Goal: Information Seeking & Learning: Learn about a topic

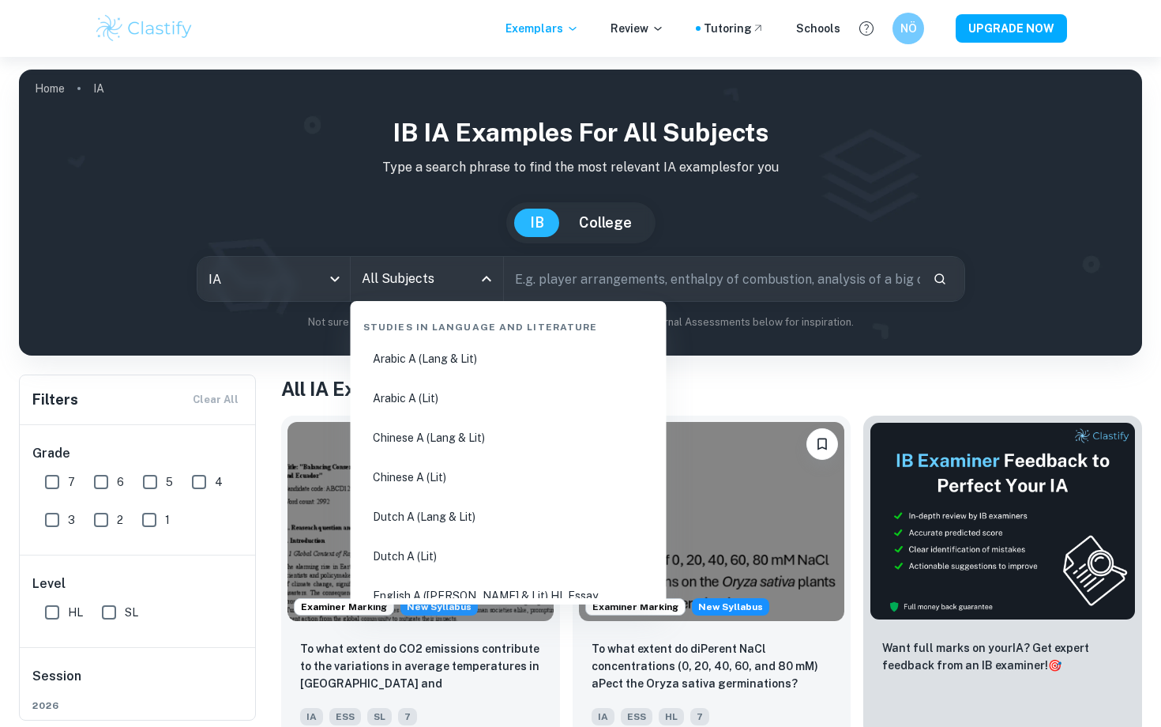
click at [418, 280] on input "All Subjects" at bounding box center [415, 279] width 115 height 30
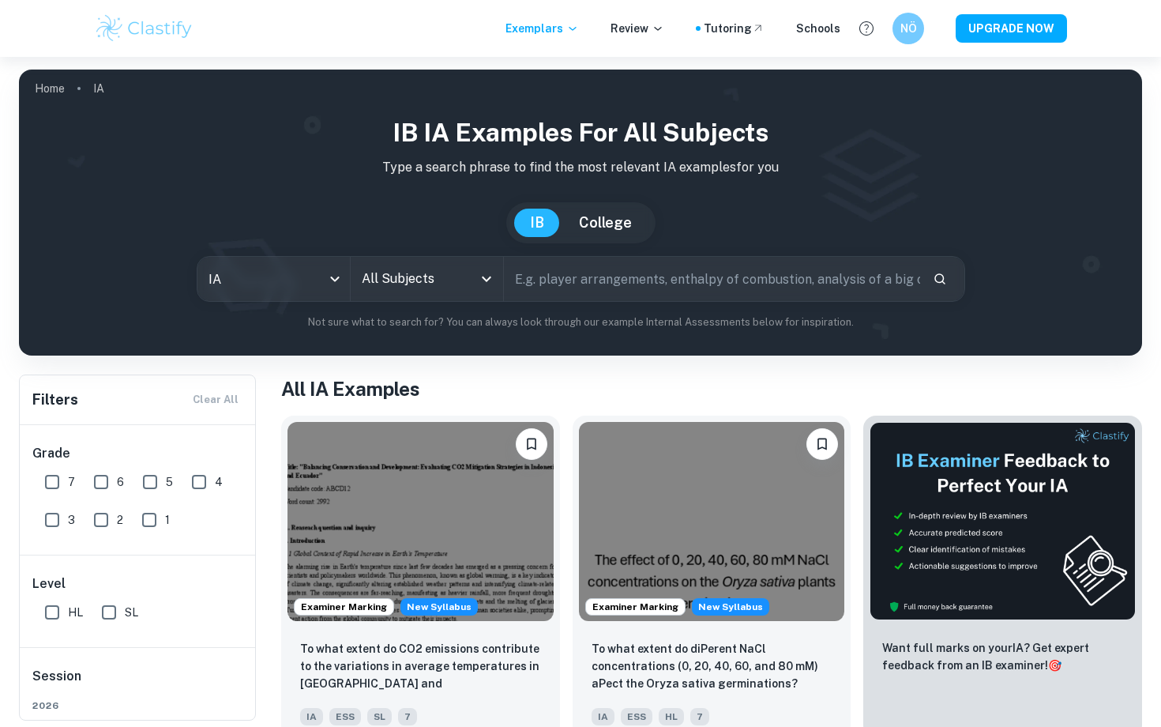
click at [406, 280] on input "All Subjects" at bounding box center [415, 279] width 115 height 30
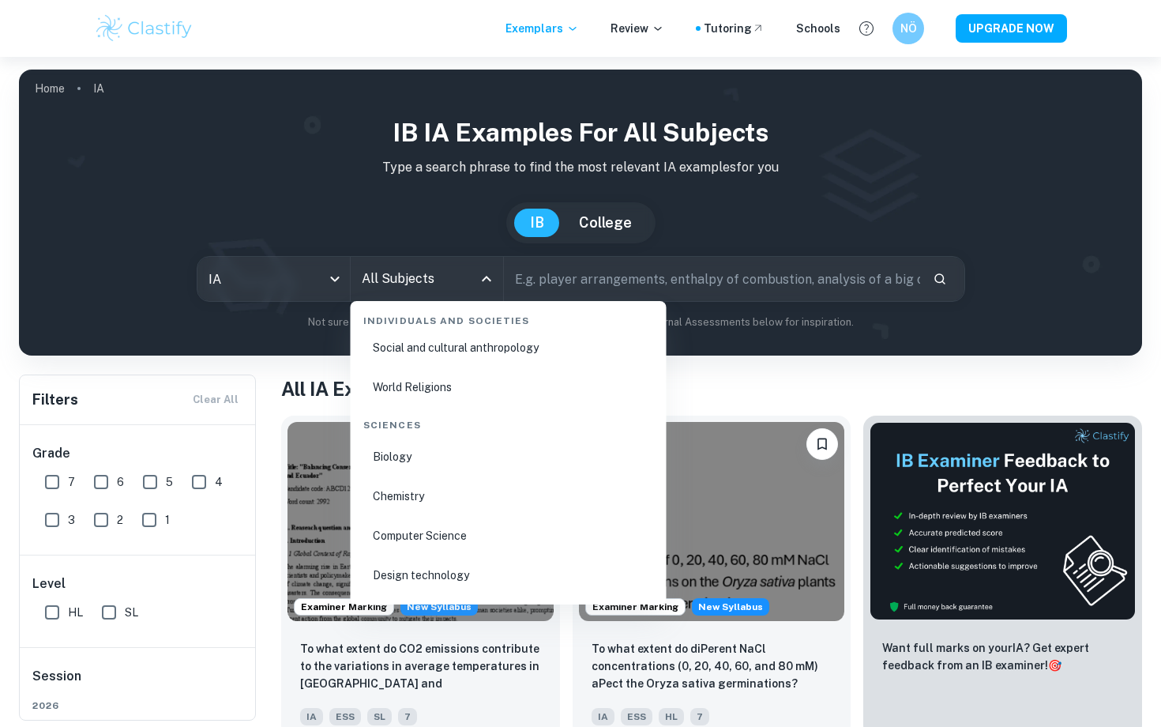
scroll to position [2369, 0]
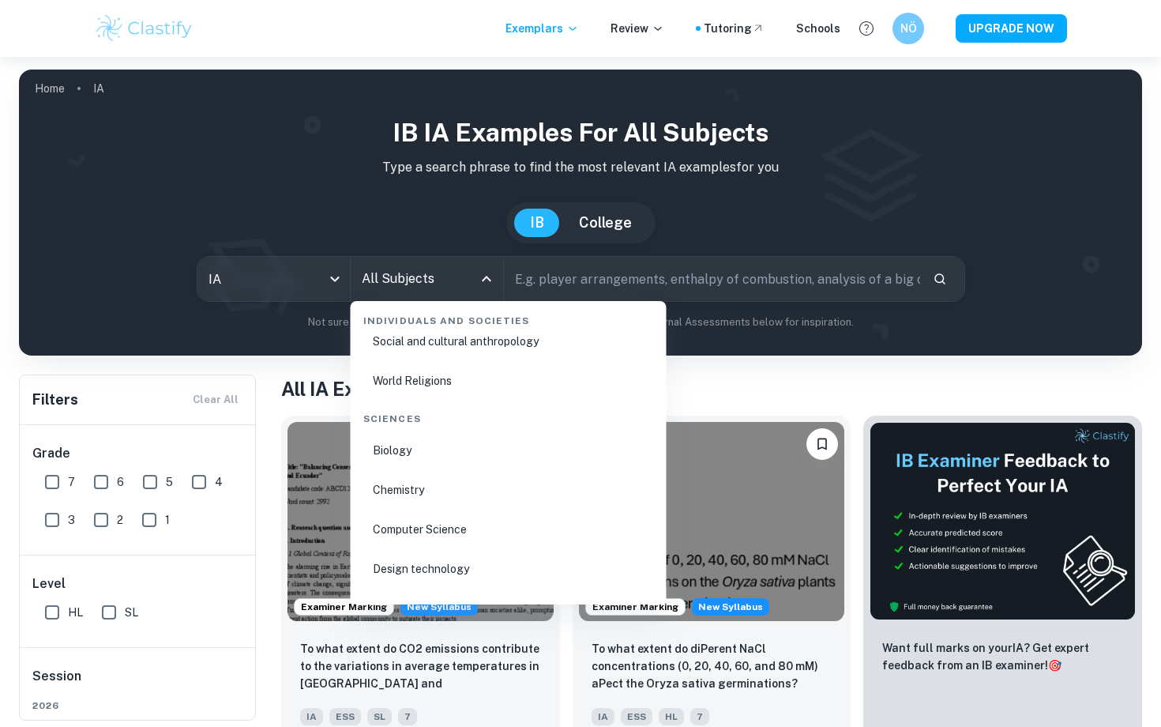
click at [403, 457] on li "Biology" at bounding box center [508, 450] width 303 height 36
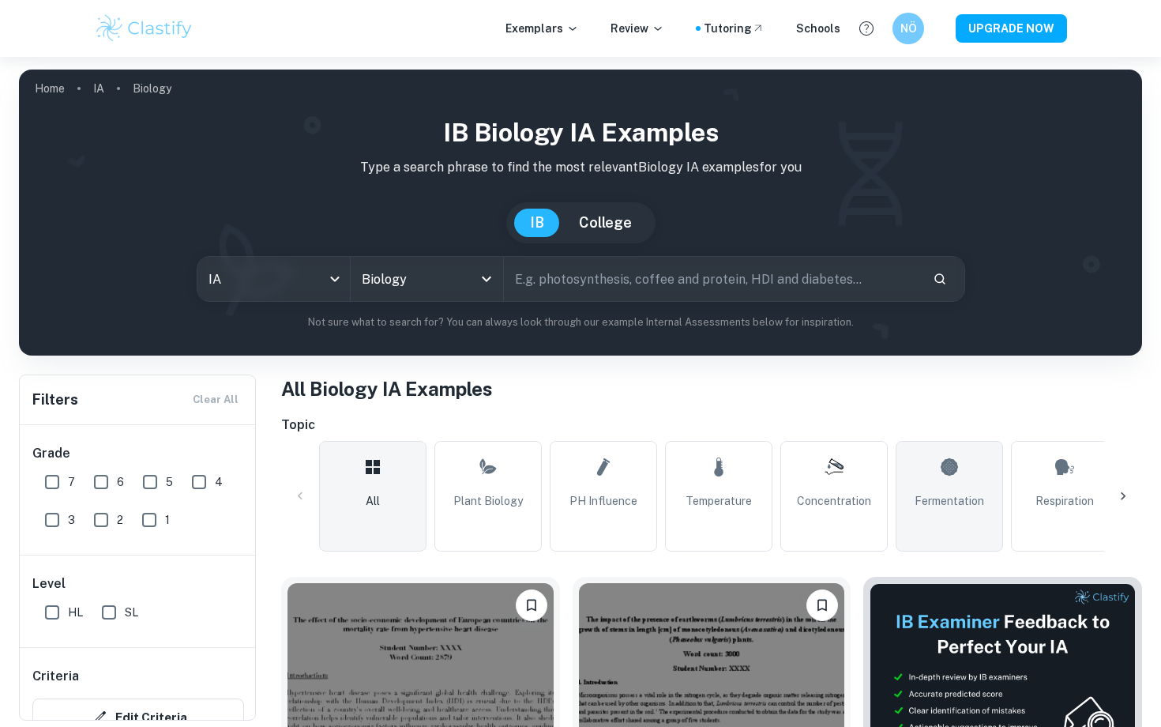
click at [967, 488] on link "Fermentation" at bounding box center [949, 496] width 107 height 111
type input "Fermentation"
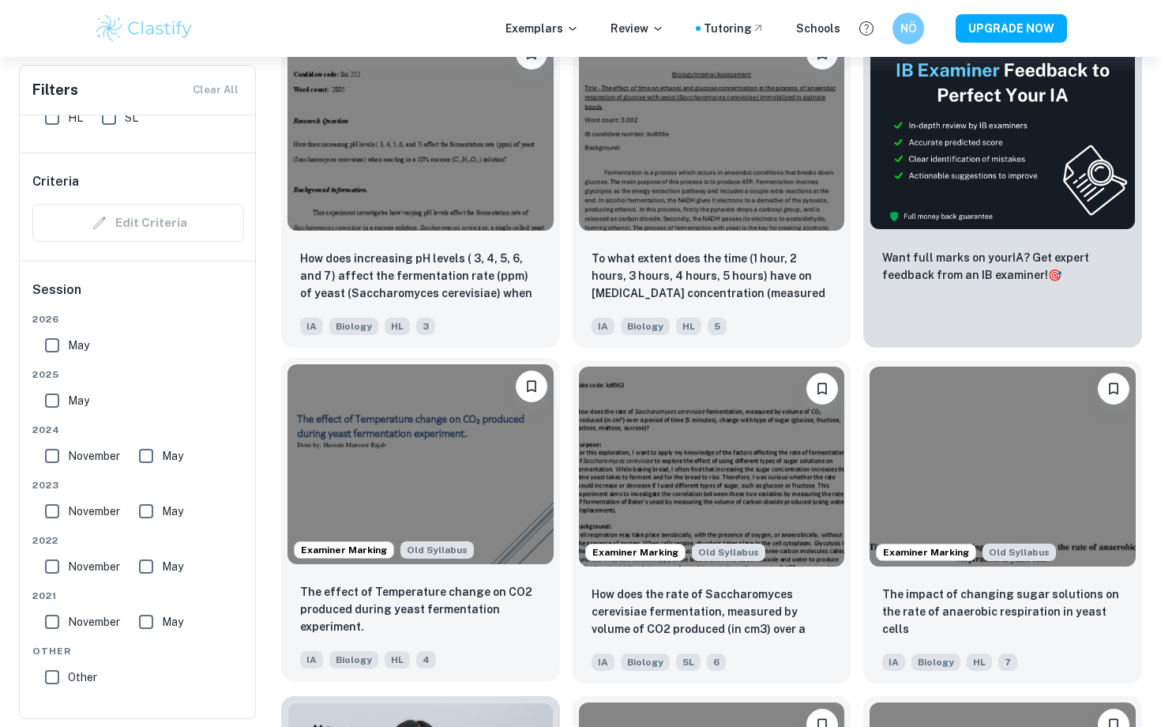
scroll to position [617, 0]
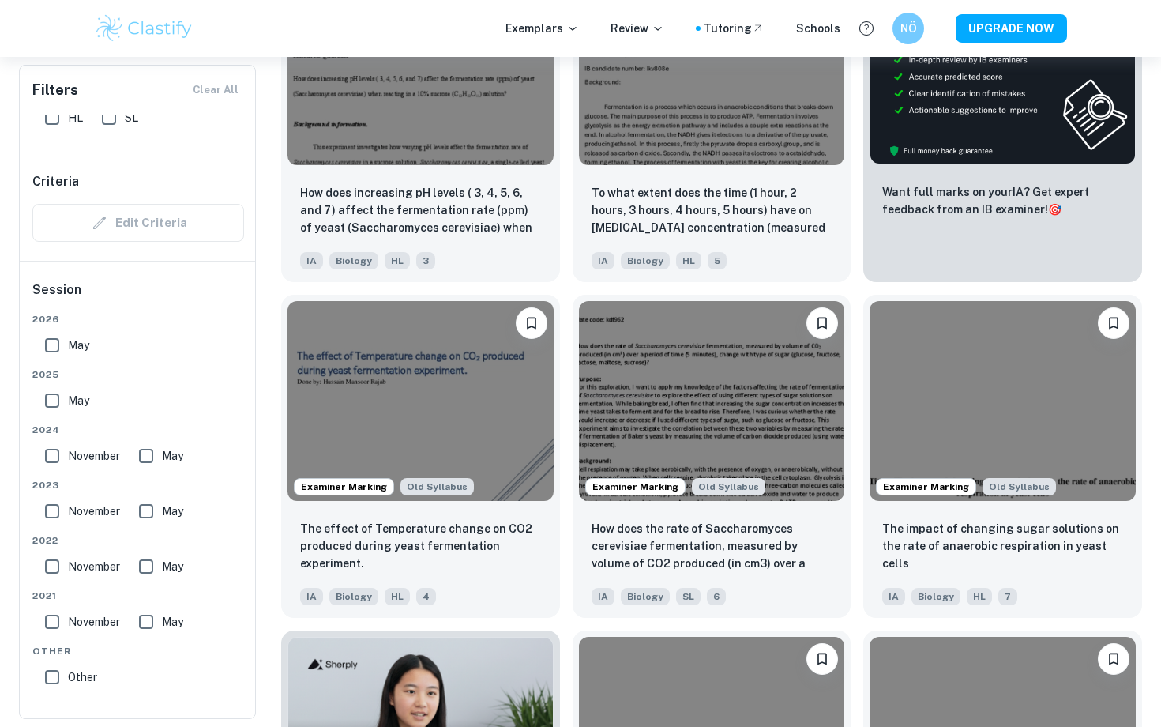
click at [56, 344] on input "May" at bounding box center [52, 345] width 32 height 32
checkbox input "true"
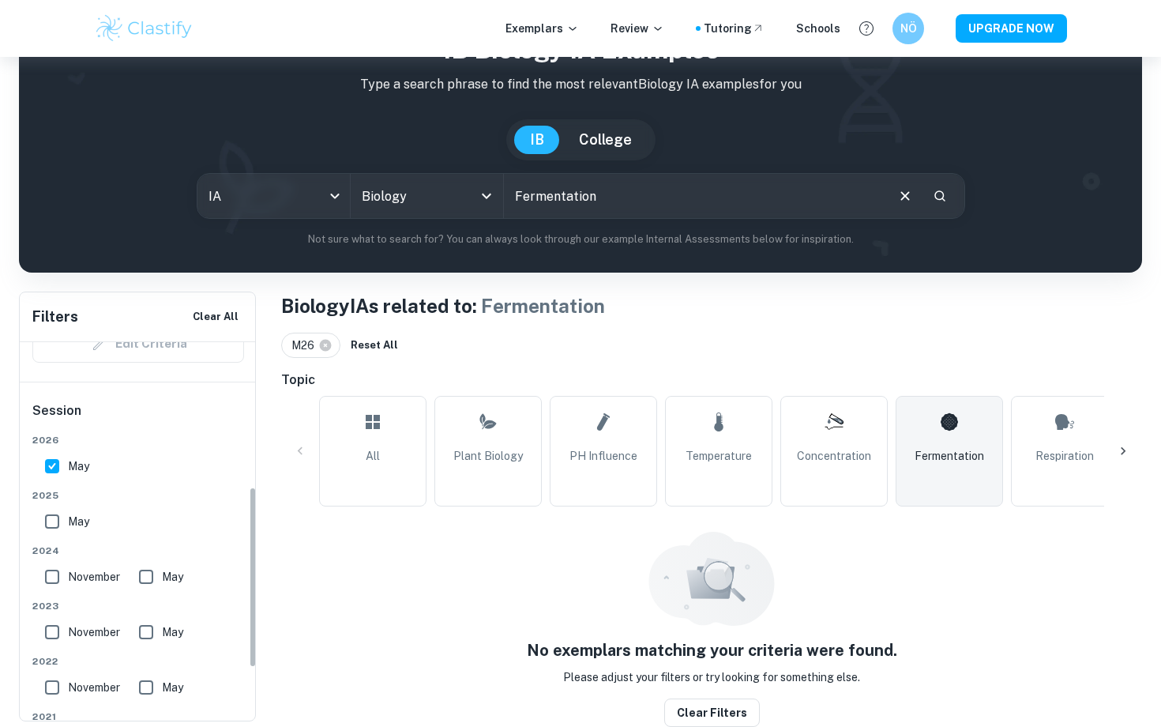
scroll to position [308, 0]
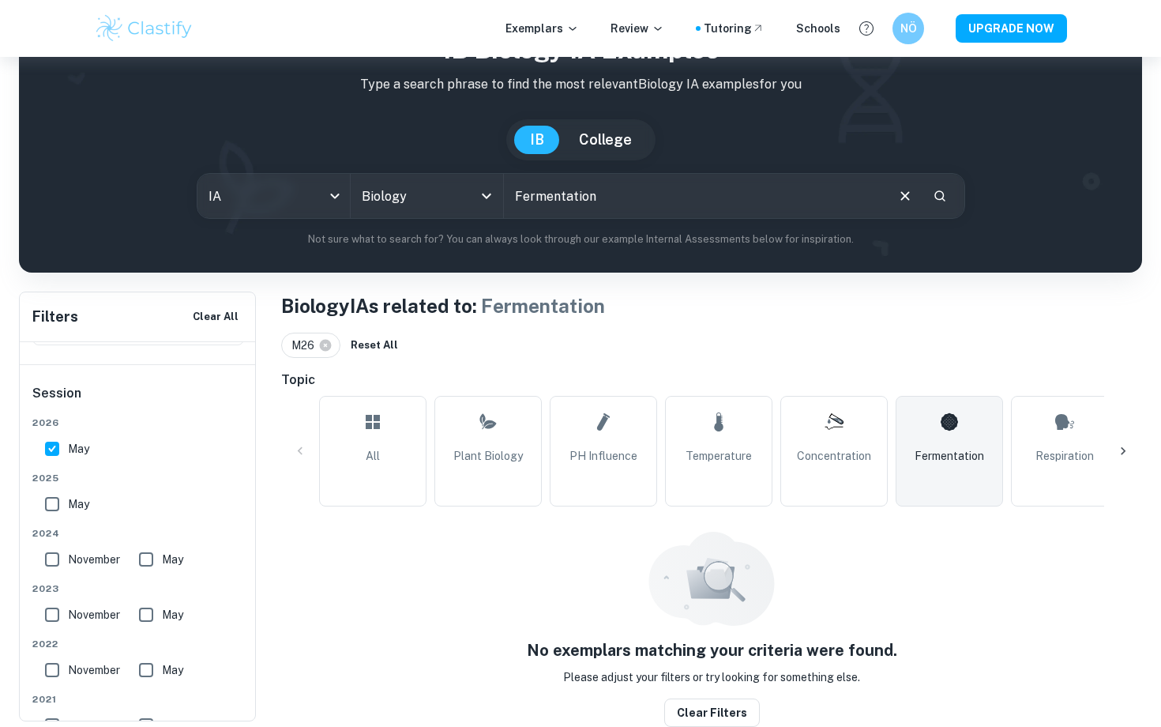
click at [58, 502] on input "May" at bounding box center [52, 504] width 32 height 32
checkbox input "true"
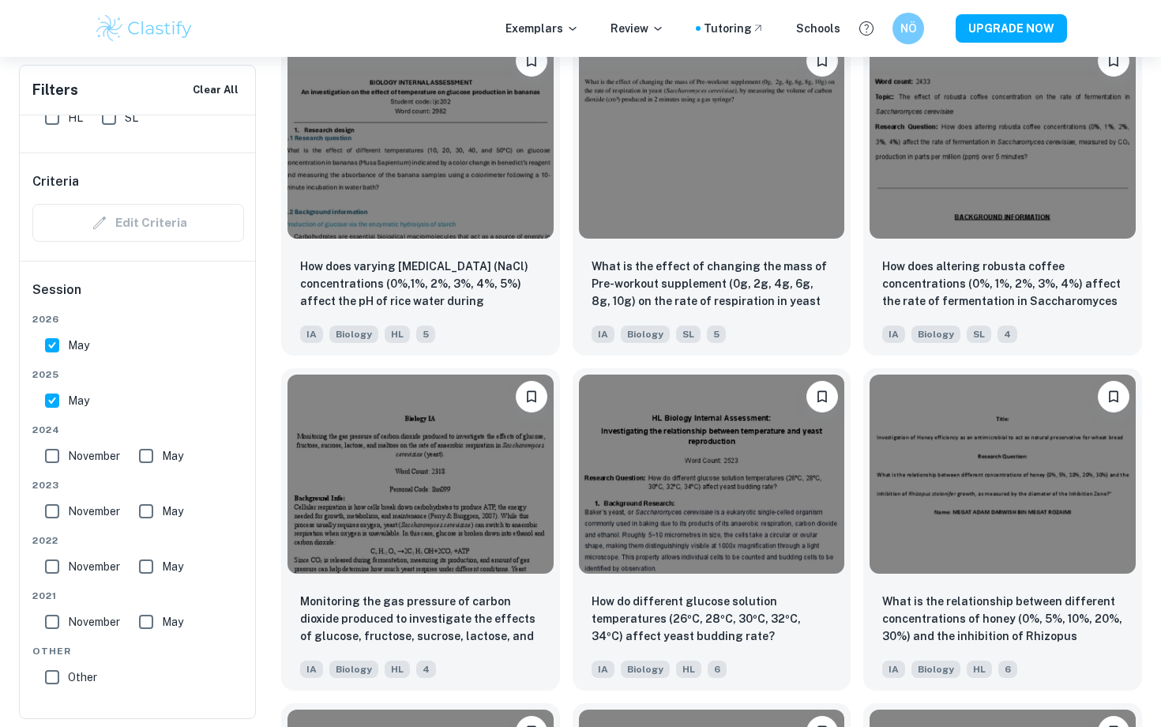
scroll to position [2110, 0]
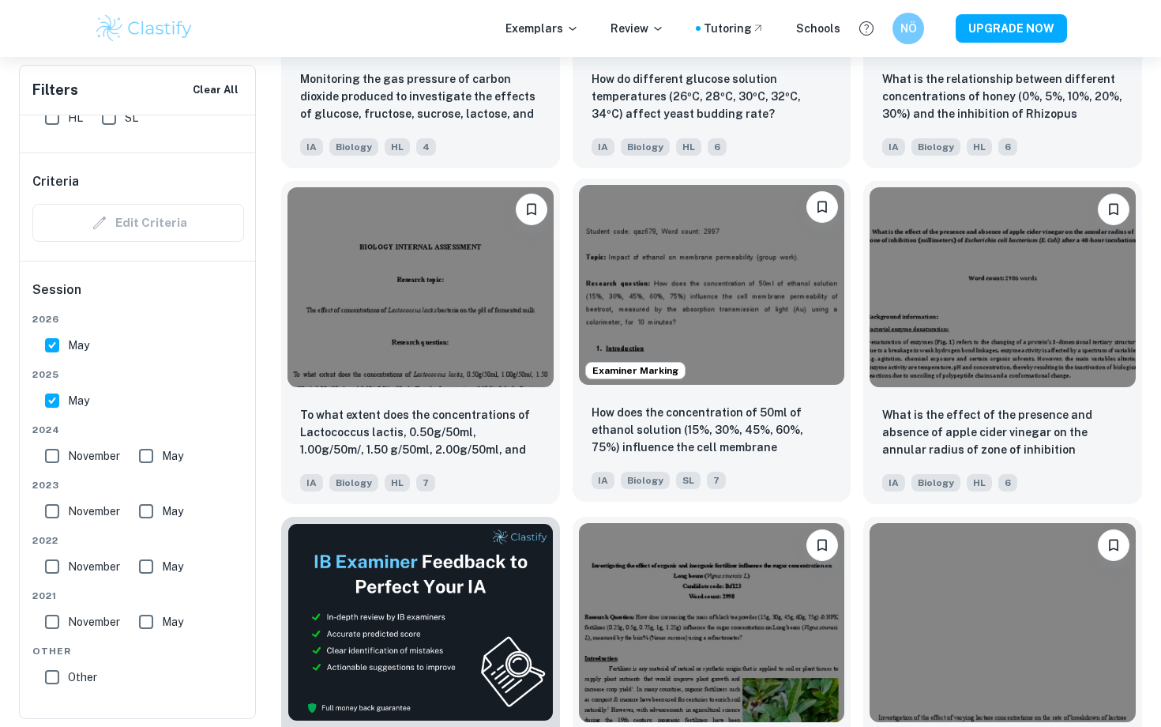
click at [700, 280] on img at bounding box center [712, 284] width 266 height 199
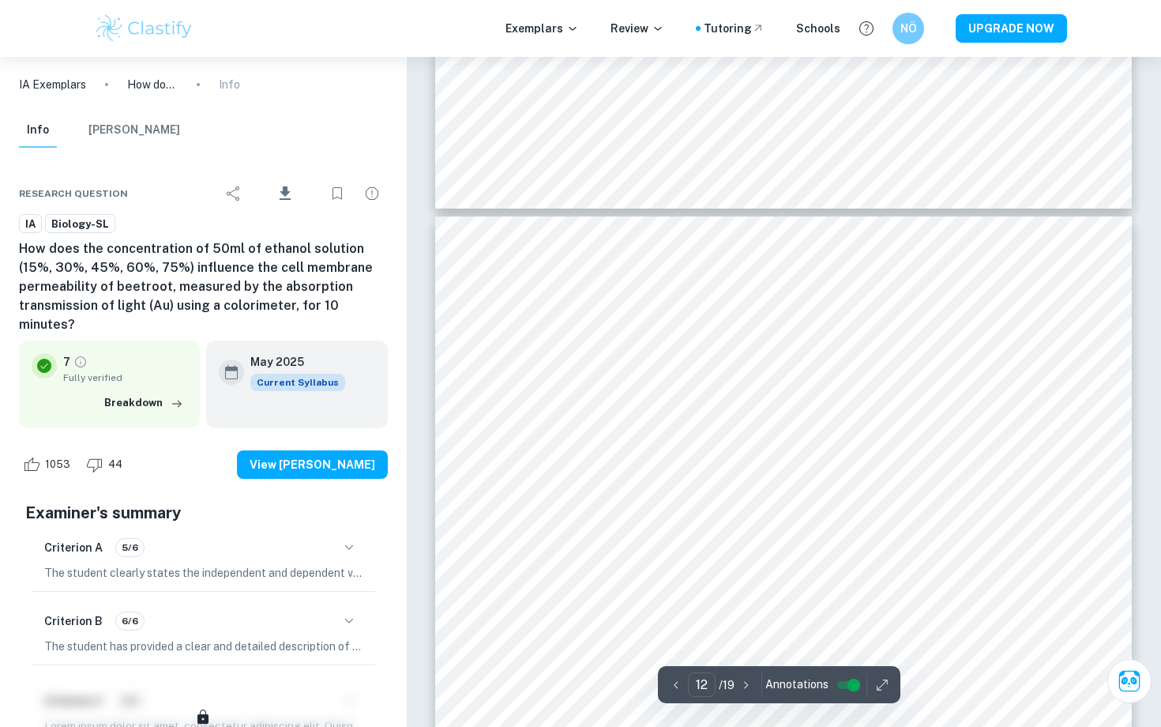
scroll to position [11402, 0]
type input "19"
